Goal: Task Accomplishment & Management: Use online tool/utility

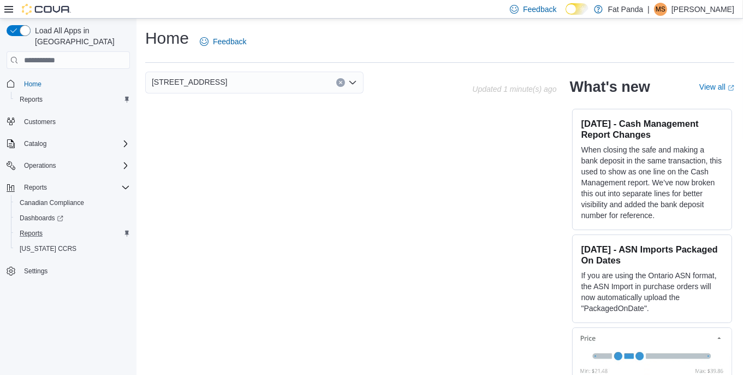
click at [49, 227] on div "Reports" at bounding box center [72, 233] width 115 height 13
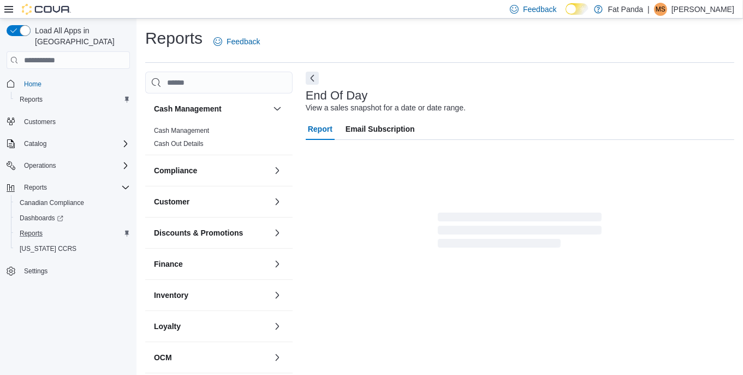
scroll to position [8, 0]
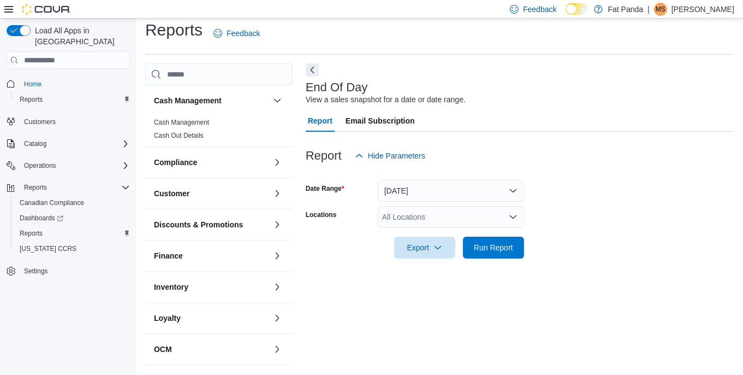
click at [418, 215] on div "All Locations" at bounding box center [451, 217] width 146 height 22
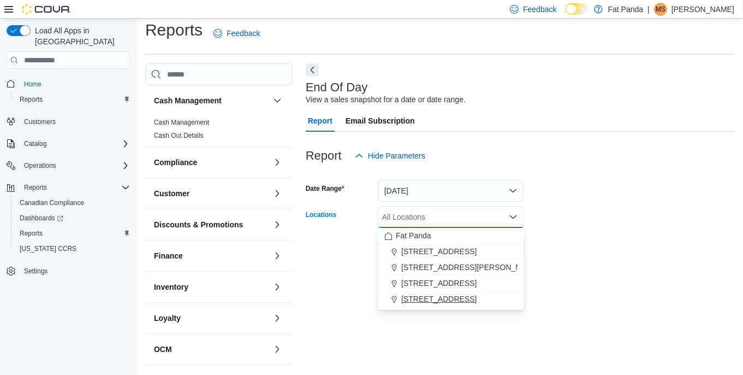
click at [408, 302] on span "[STREET_ADDRESS]" at bounding box center [438, 298] width 75 height 11
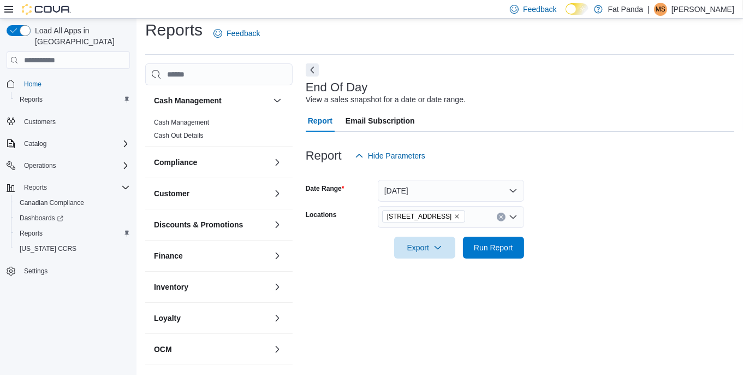
click at [567, 206] on form "Date Range [DATE] Locations [STREET_ADDRESS] - Selkirk Export Run Report" at bounding box center [520, 213] width 429 height 92
click at [497, 243] on span "Run Report" at bounding box center [493, 246] width 39 height 11
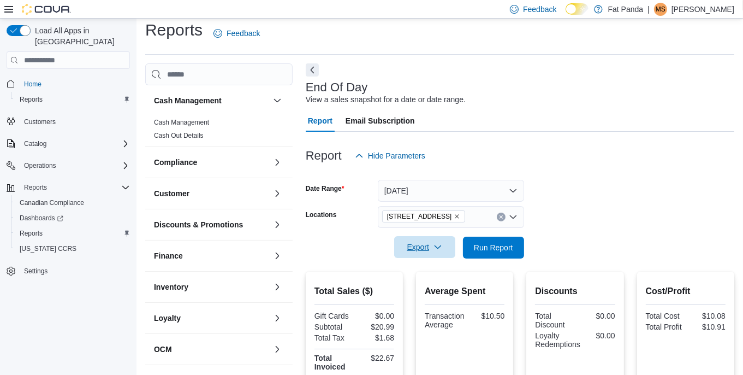
click at [437, 249] on icon "button" at bounding box center [438, 247] width 9 height 9
click at [434, 290] on span "Export to Pdf" at bounding box center [426, 291] width 49 height 9
click at [723, 13] on p "[PERSON_NAME]" at bounding box center [703, 9] width 63 height 13
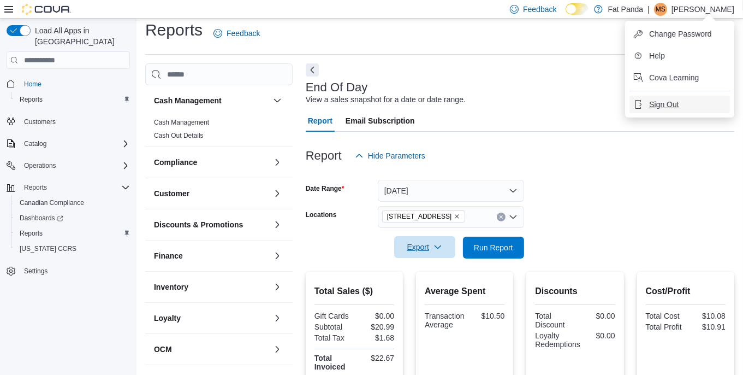
click at [677, 107] on span "Sign Out" at bounding box center [663, 104] width 29 height 11
